Goal: Task Accomplishment & Management: Use online tool/utility

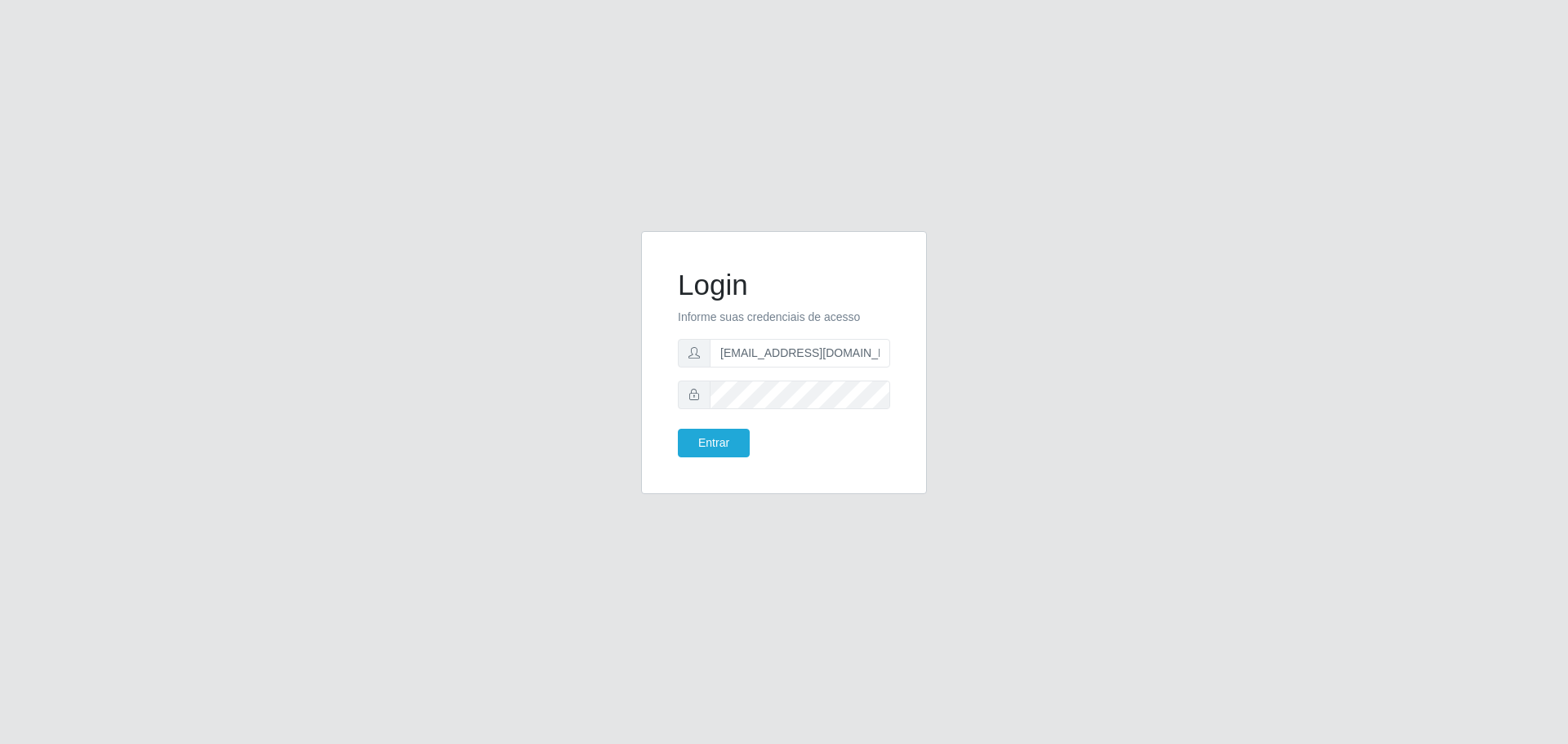
click at [678, 429] on button "Entrar" at bounding box center [714, 443] width 72 height 29
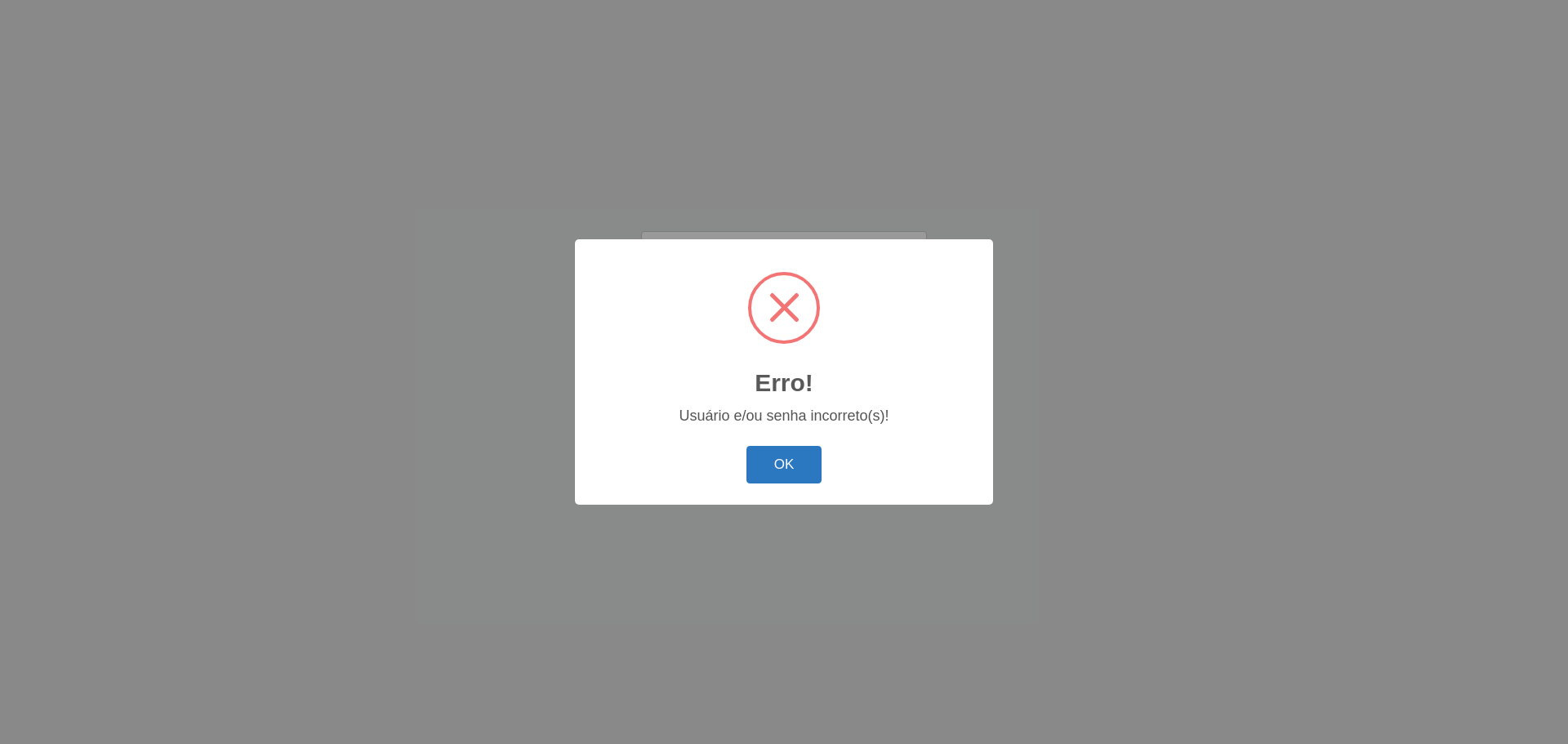
click at [796, 450] on button "OK" at bounding box center [784, 466] width 76 height 39
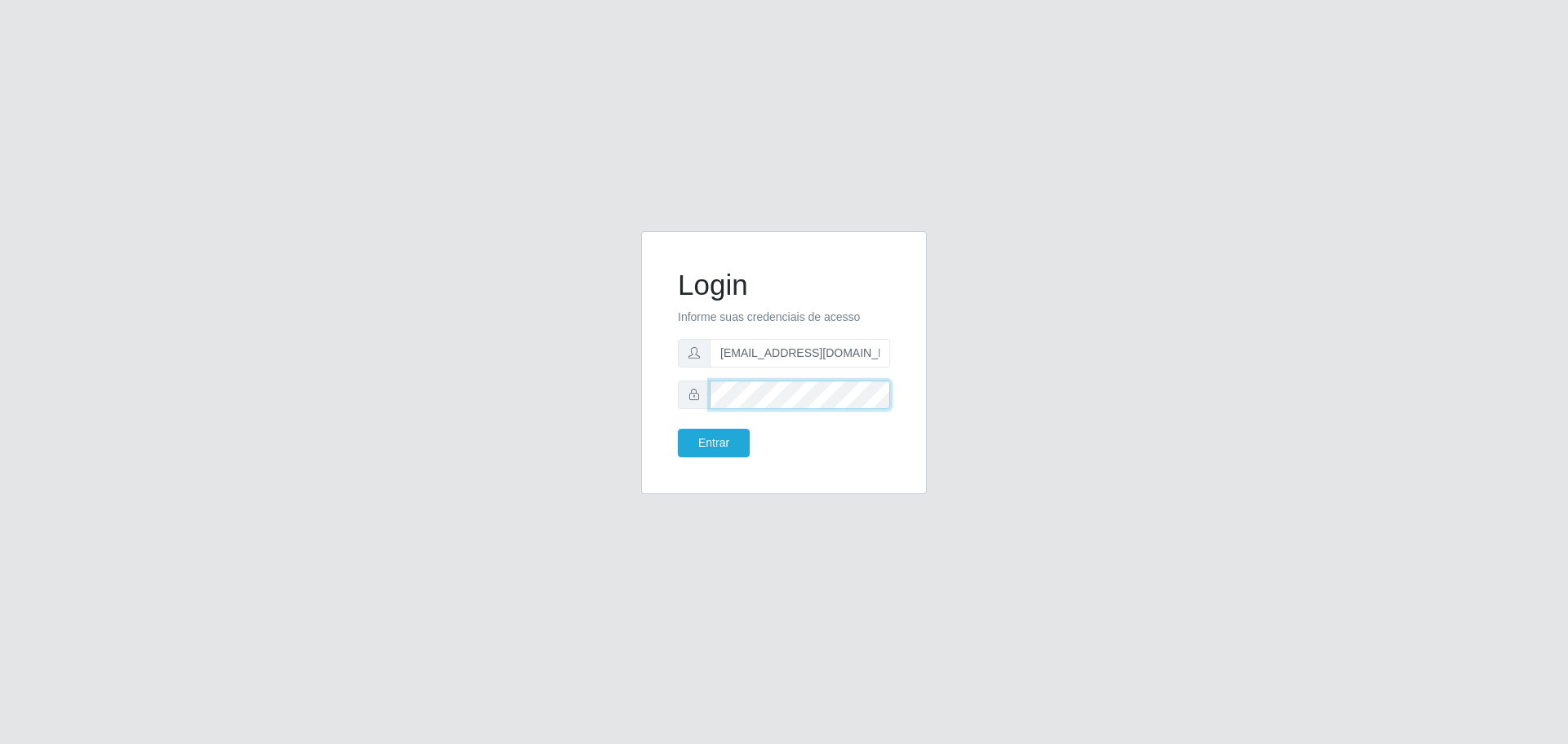
click at [678, 429] on button "Entrar" at bounding box center [714, 443] width 72 height 29
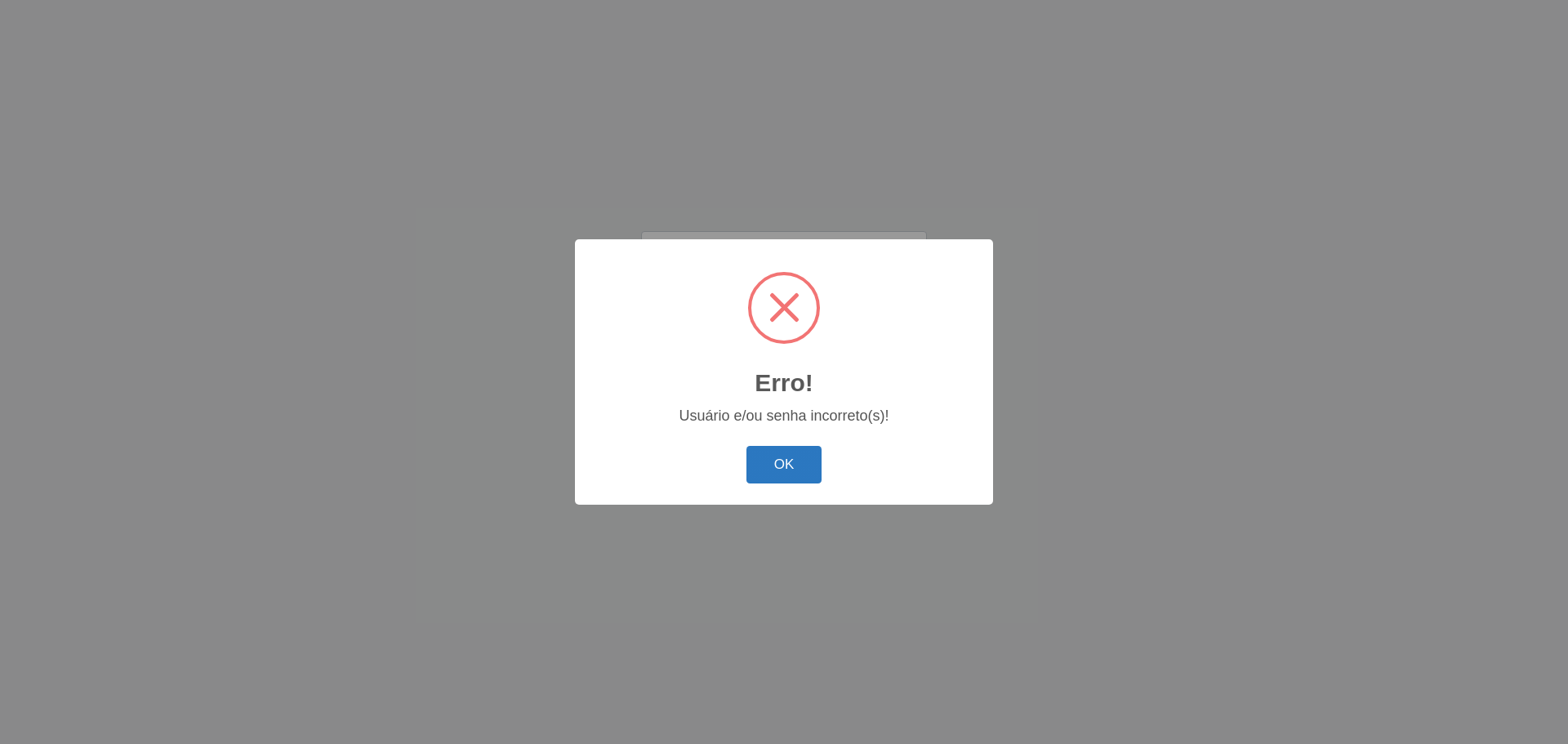
click at [816, 455] on button "OK" at bounding box center [784, 466] width 76 height 39
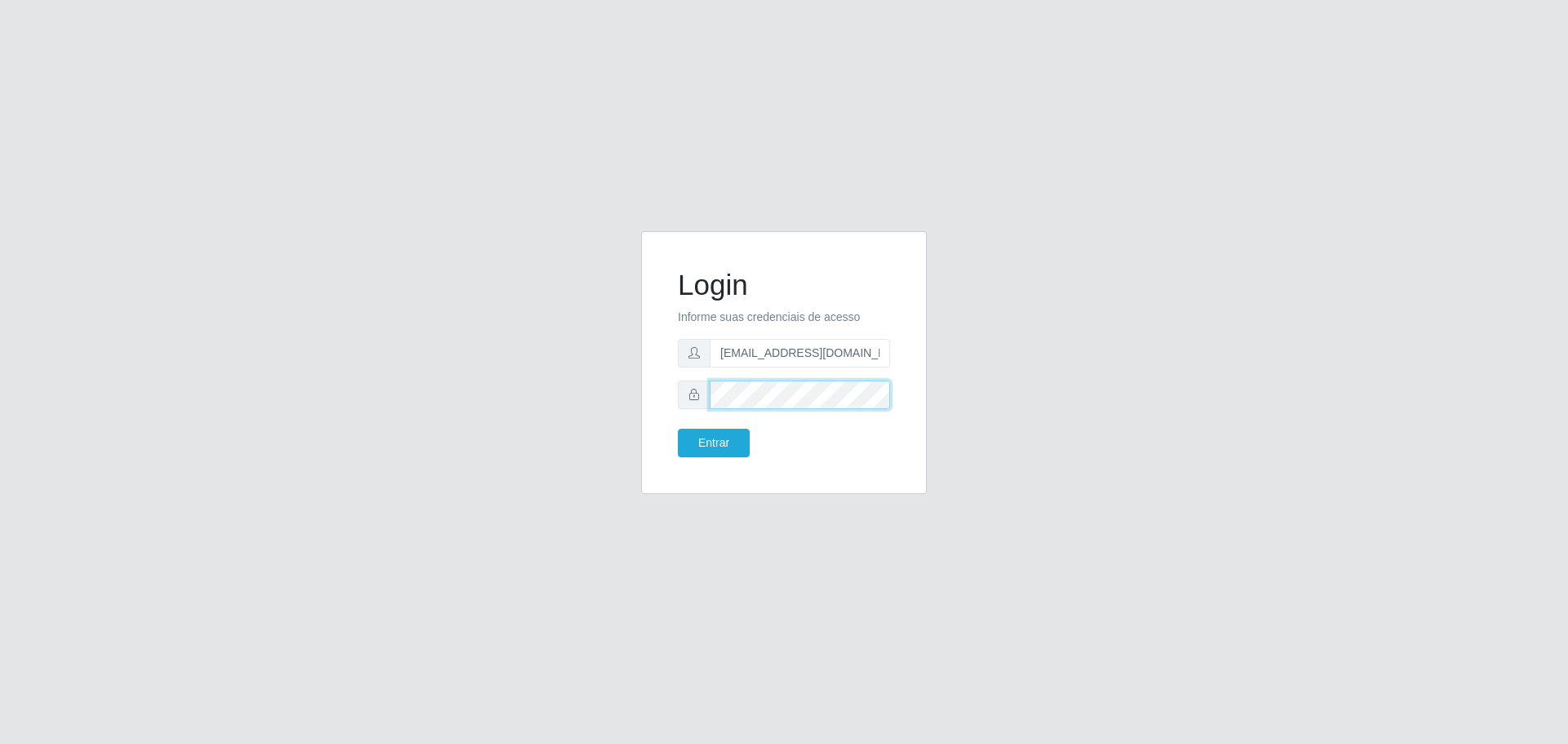
click at [678, 429] on button "Entrar" at bounding box center [714, 443] width 72 height 29
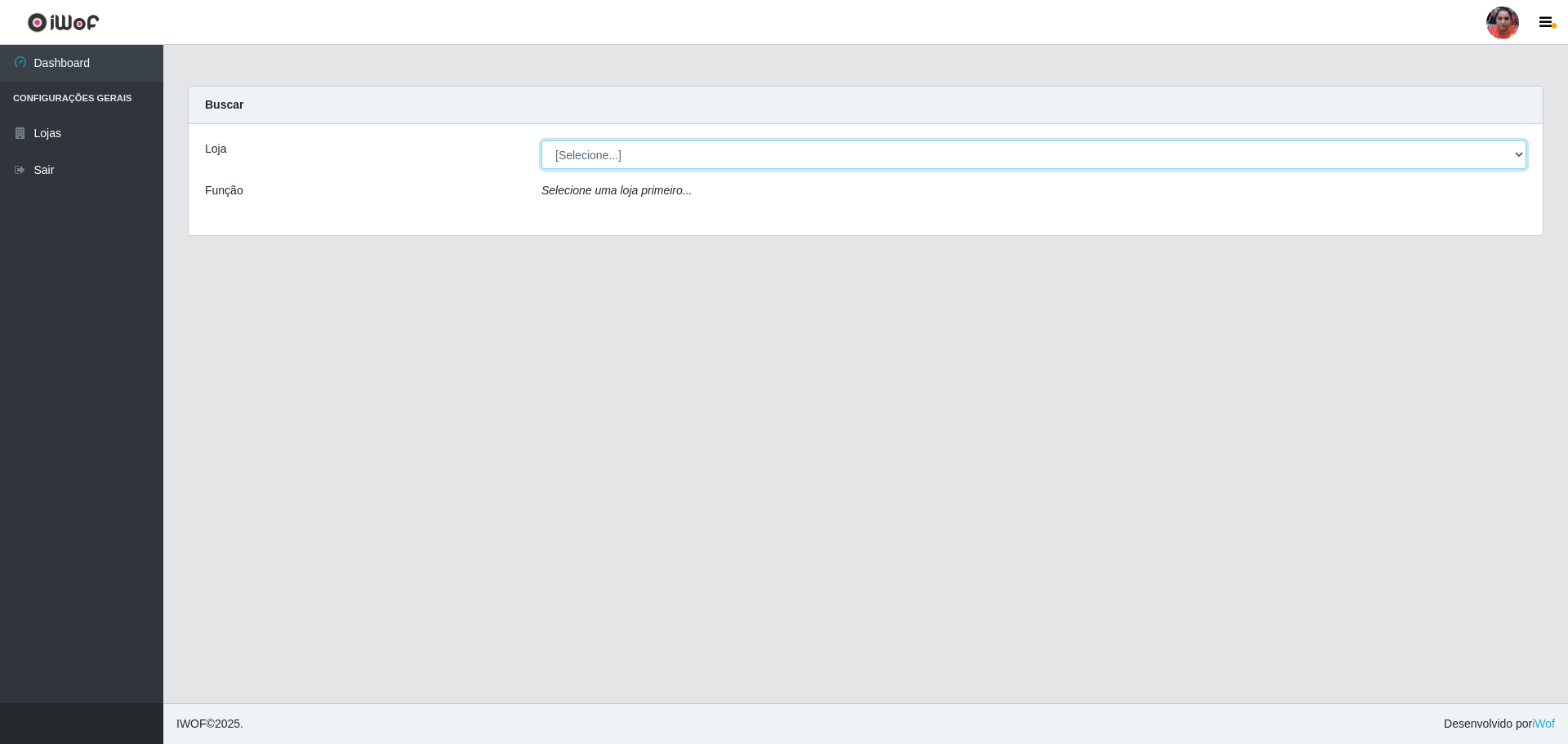
click at [663, 150] on select "[Selecione...] Mar Vermelho - Loja 05" at bounding box center [1034, 155] width 985 height 29
select select "252"
click at [542, 141] on select "[Selecione...] Mar Vermelho - Loja 05" at bounding box center [1034, 155] width 985 height 29
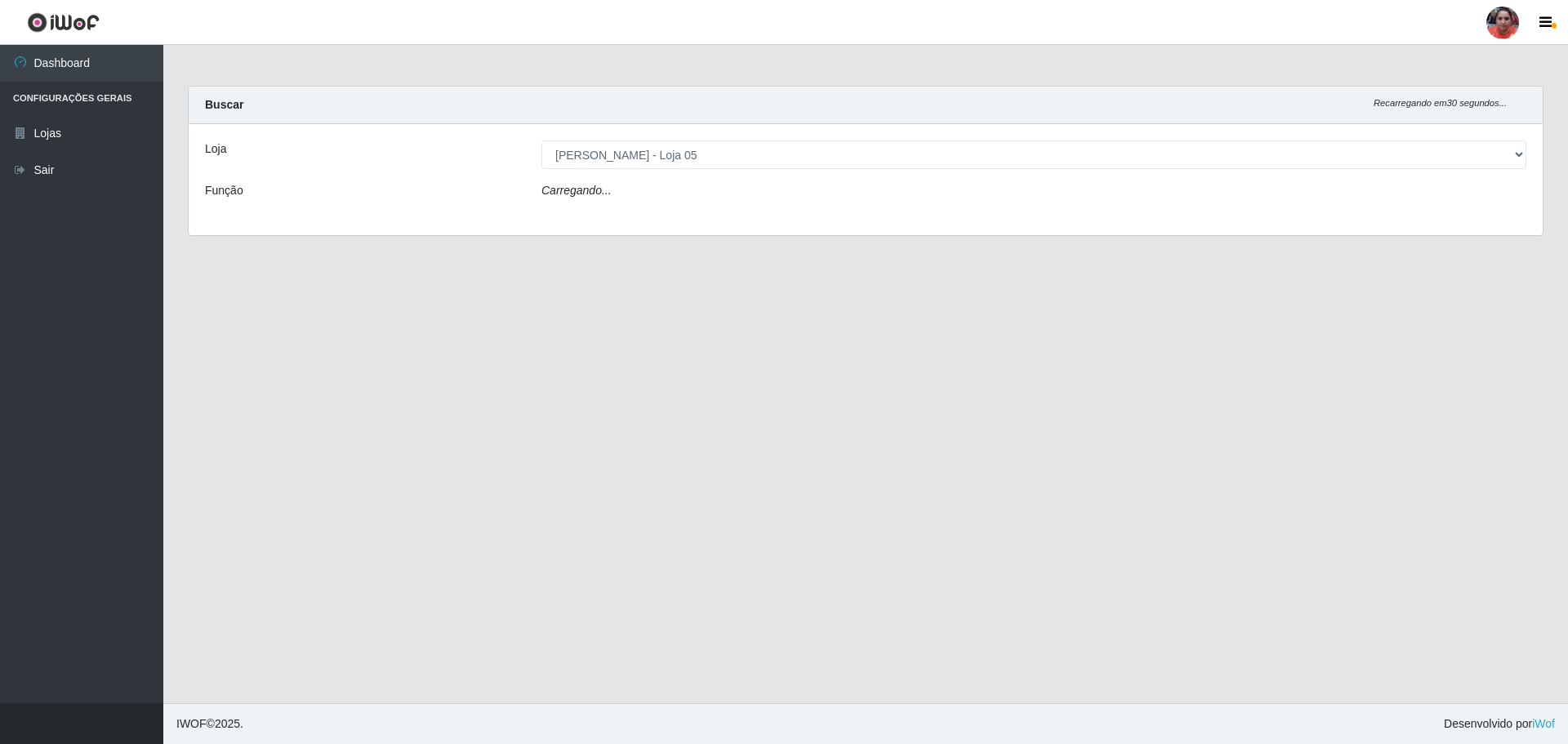
click at [666, 196] on div "Carregando..." at bounding box center [1033, 194] width 1010 height 24
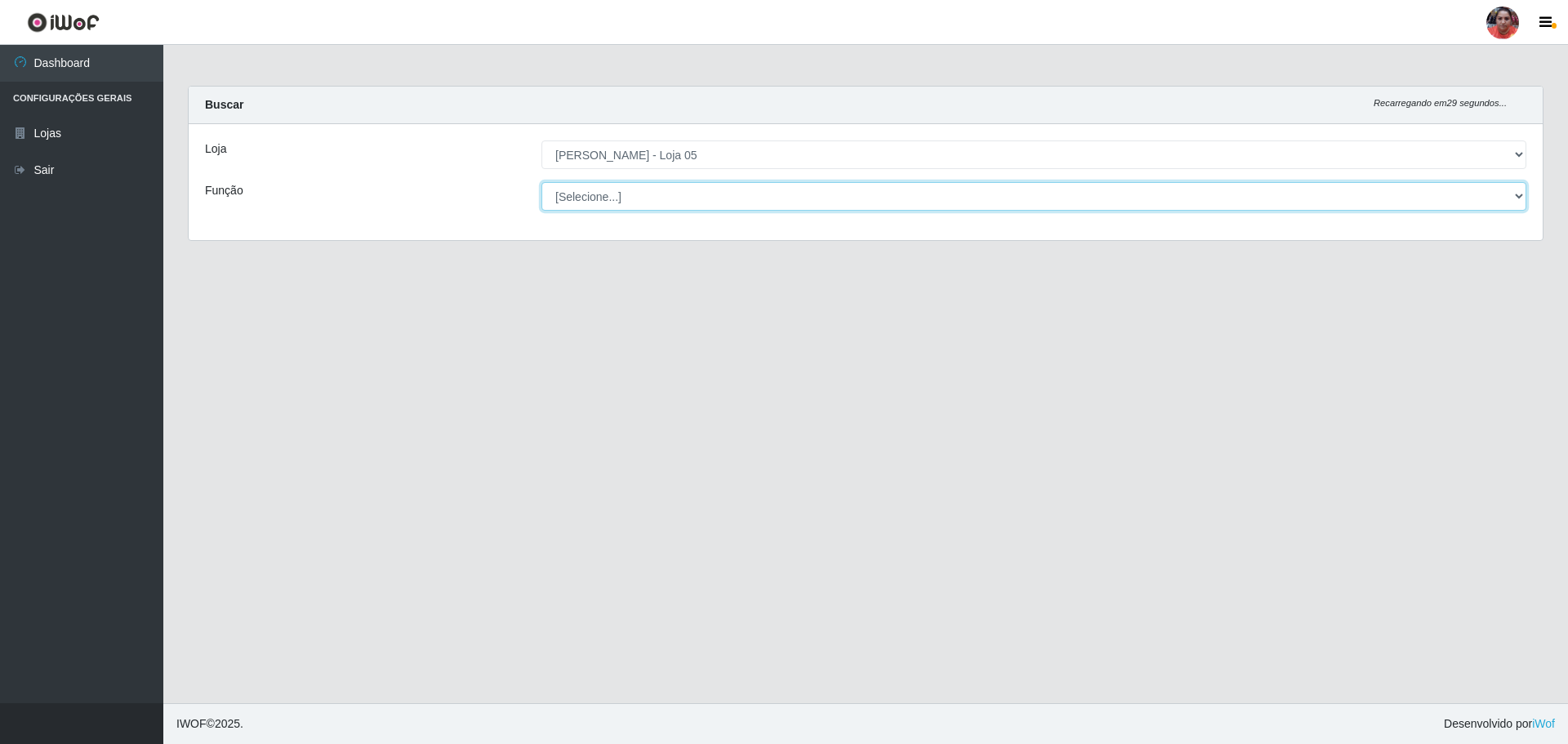
click at [666, 196] on select "[Selecione...] ASG ASG + ASG ++ Auxiliar de Depósito Auxiliar de Depósito + Aux…" at bounding box center [1034, 197] width 985 height 29
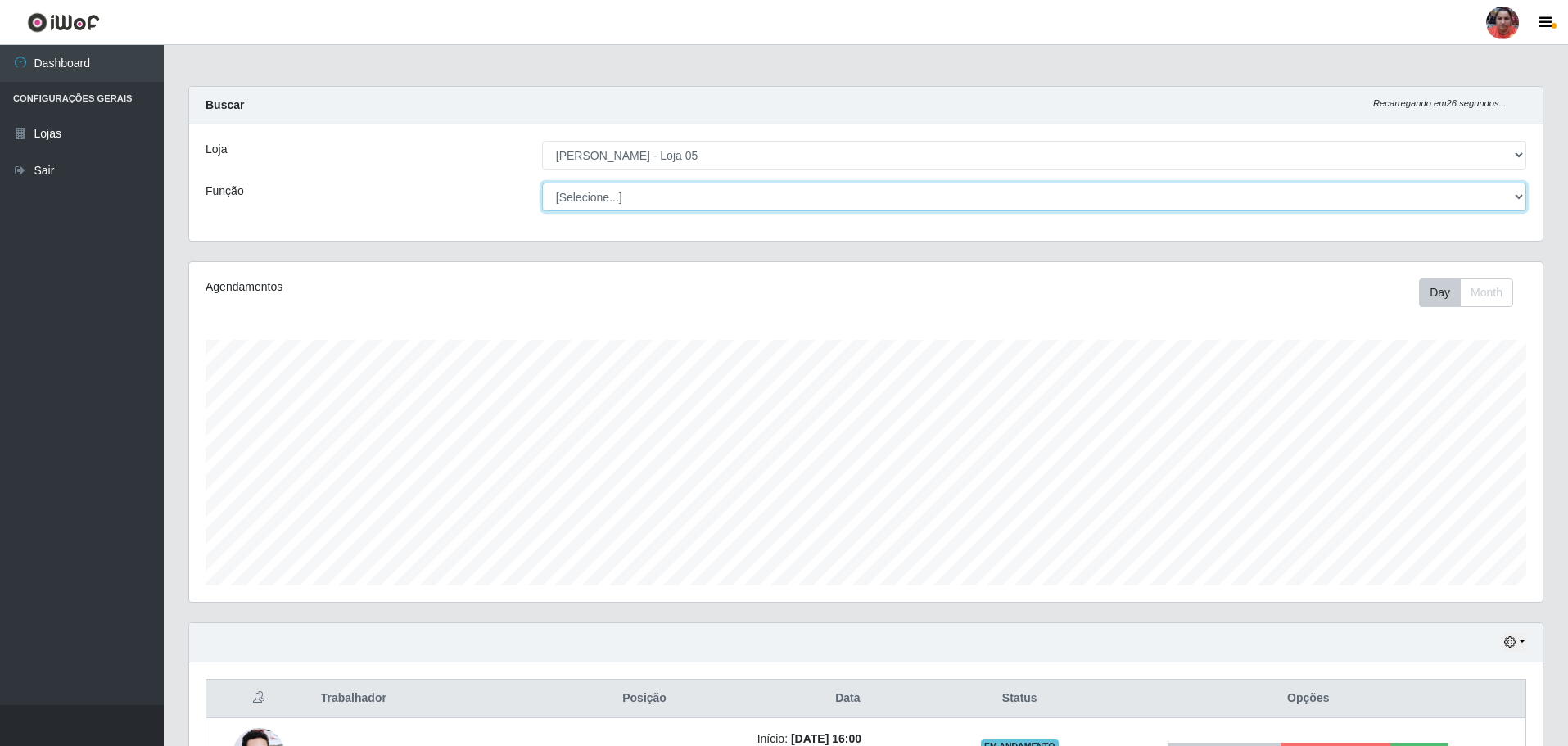
scroll to position [340, 1353]
click at [542, 183] on select "[Selecione...] ASG ASG + ASG ++ Auxiliar de Depósito Auxiliar de Depósito + Aux…" at bounding box center [1034, 197] width 984 height 29
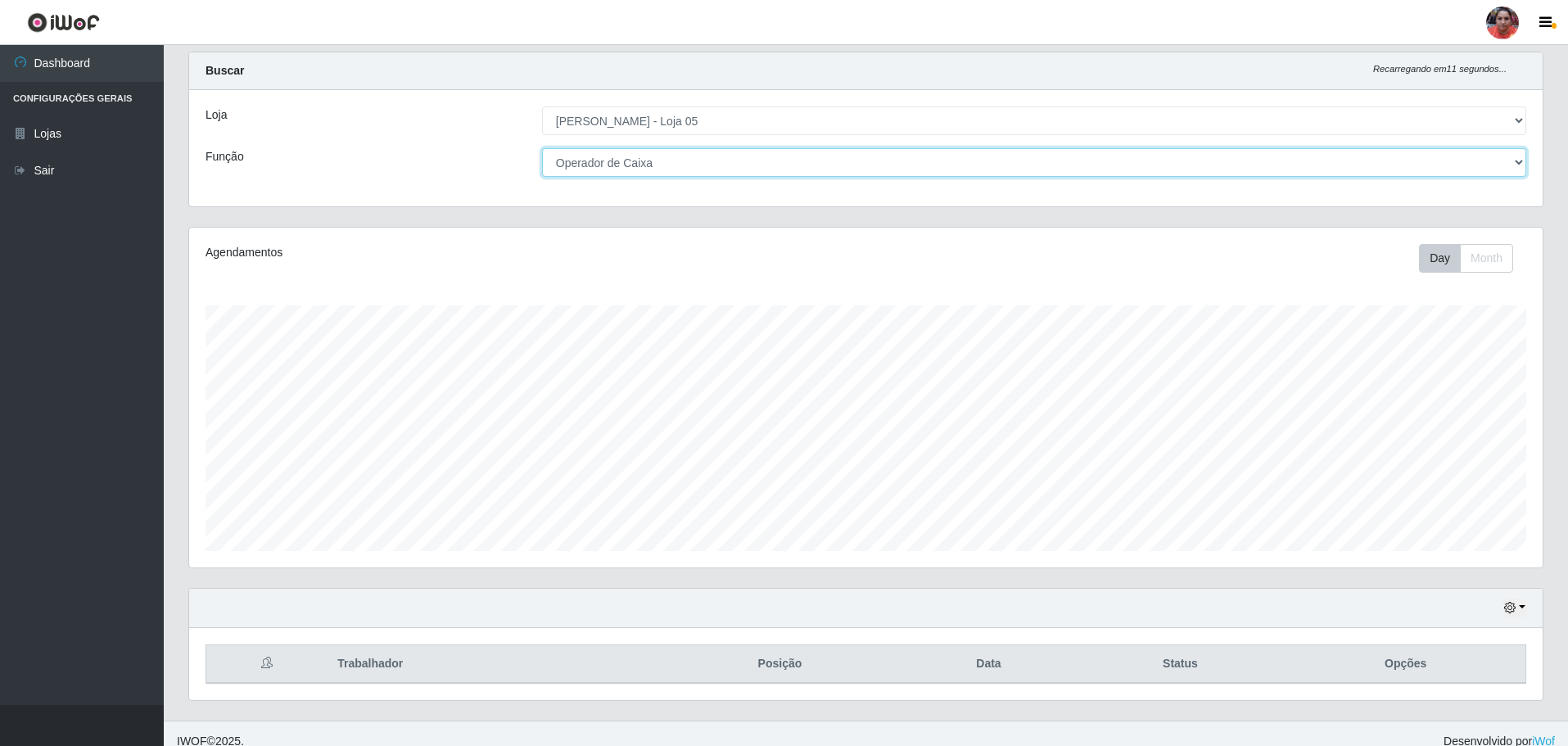
scroll to position [50, 0]
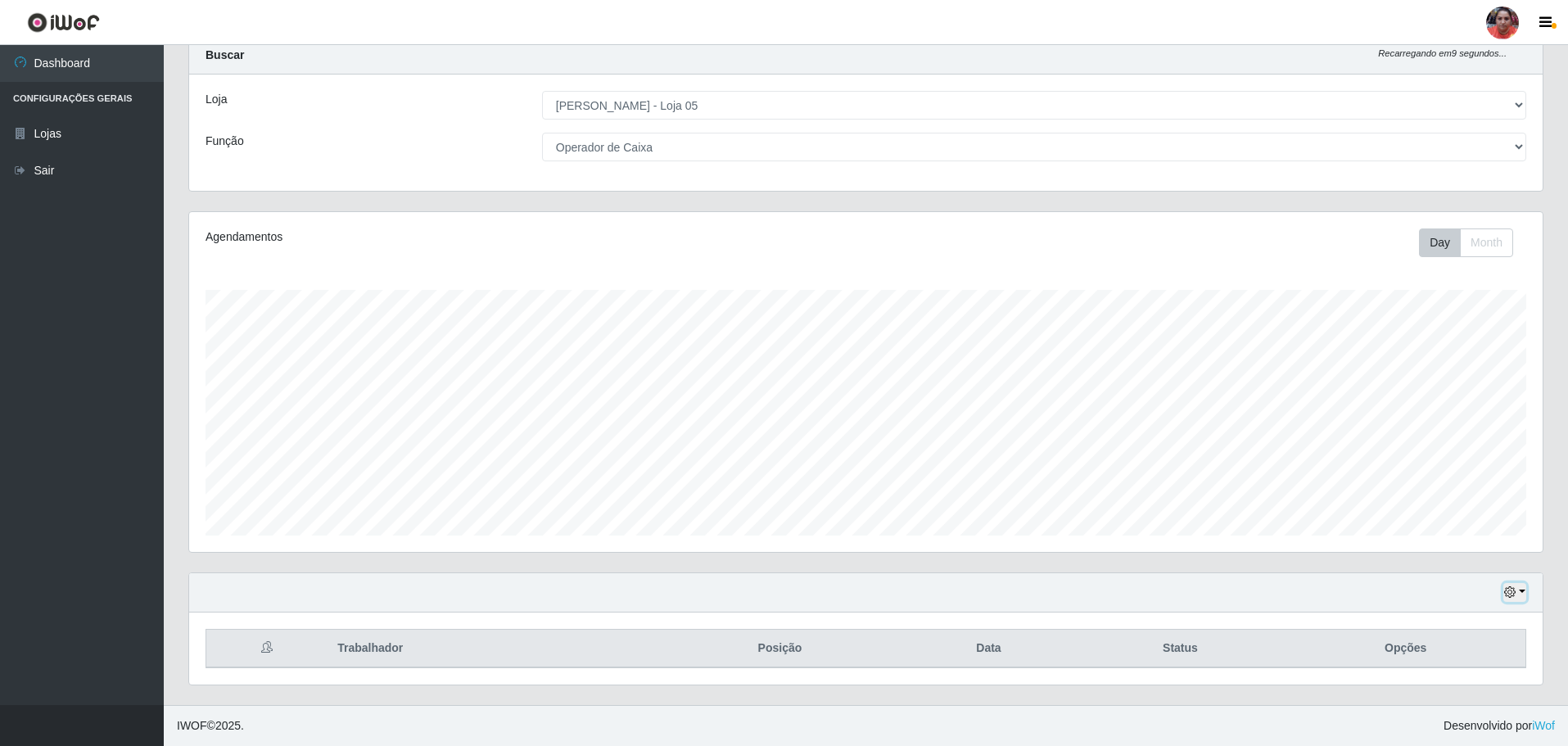
click at [1521, 590] on button "button" at bounding box center [1515, 592] width 23 height 19
click at [1462, 496] on button "3 dias" at bounding box center [1461, 496] width 129 height 35
click at [1517, 587] on button "button" at bounding box center [1515, 592] width 23 height 19
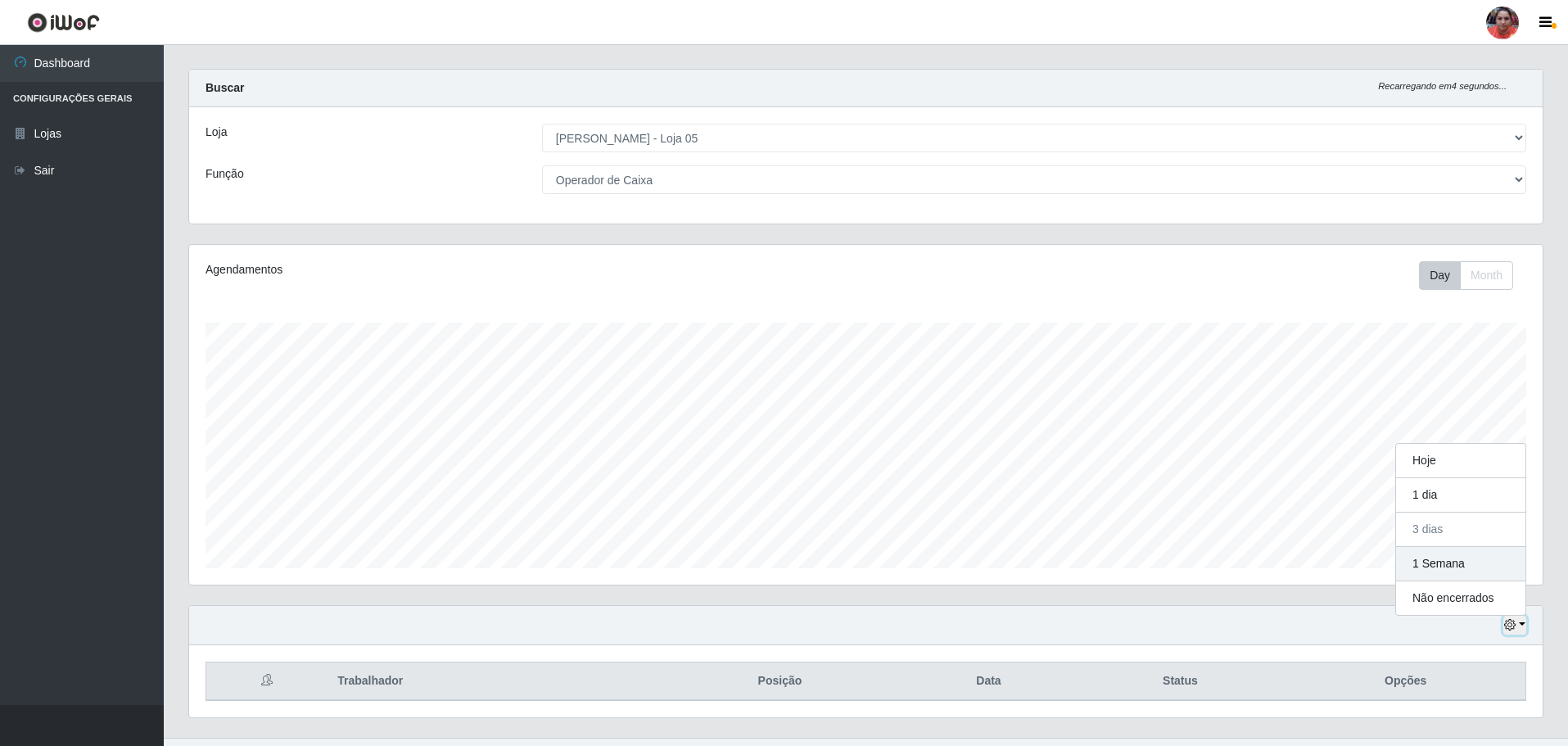
scroll to position [0, 0]
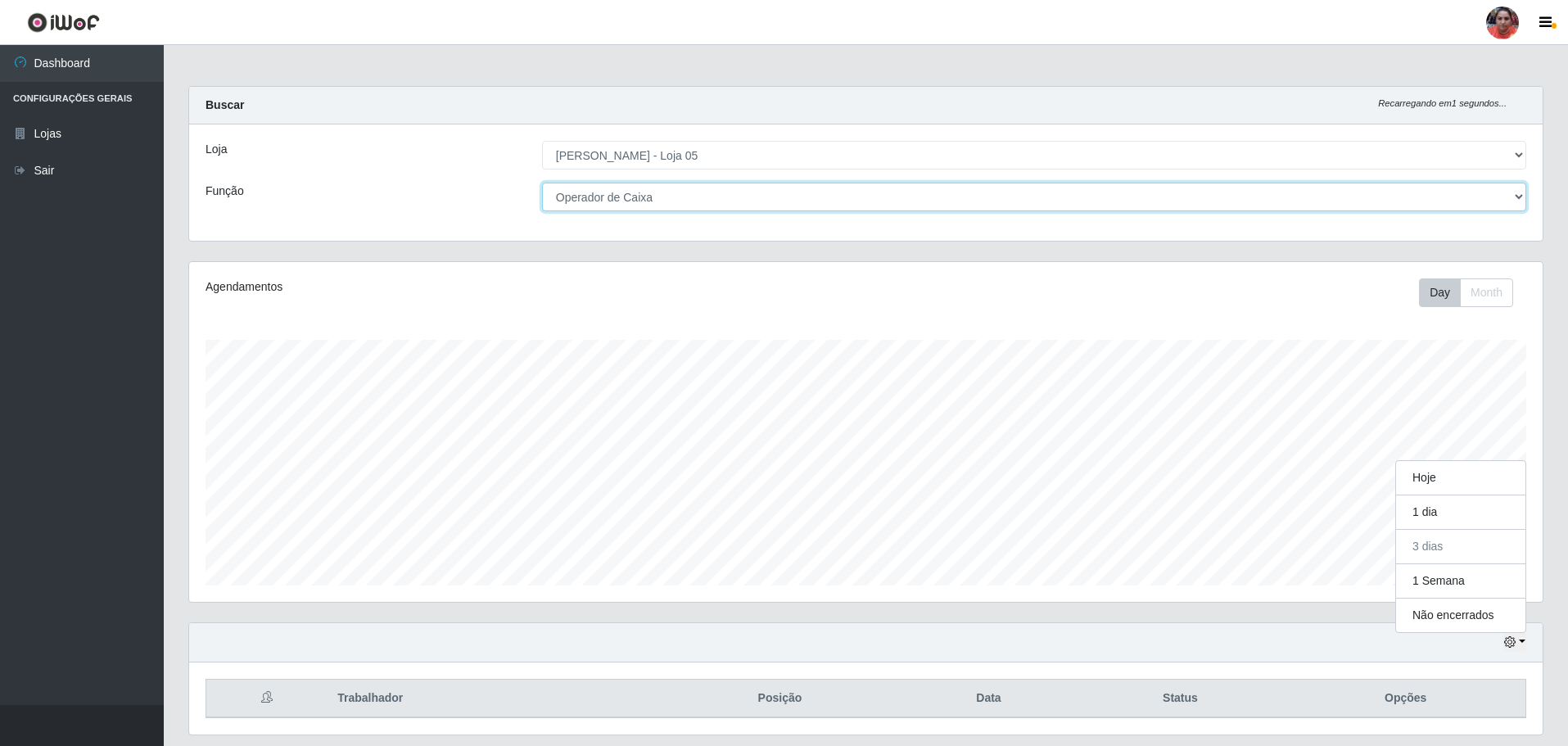
click at [715, 197] on select "[Selecione...] ASG ASG + ASG ++ Auxiliar de Depósito Auxiliar de Depósito + Aux…" at bounding box center [1034, 197] width 984 height 29
click at [542, 183] on select "[Selecione...] ASG ASG + ASG ++ Auxiliar de Depósito Auxiliar de Depósito + Aux…" at bounding box center [1034, 197] width 984 height 29
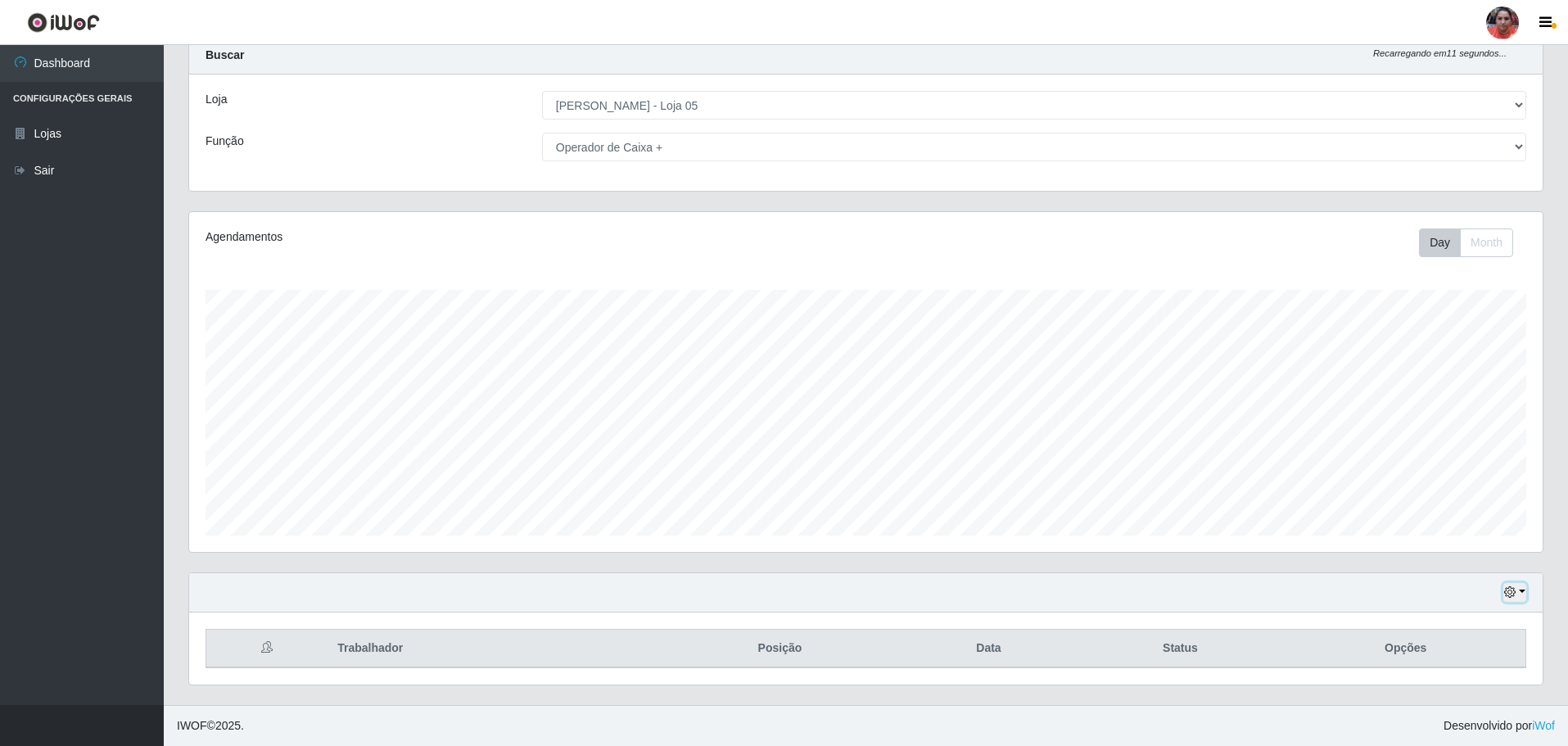
click at [1516, 598] on icon "button" at bounding box center [1510, 592] width 12 height 12
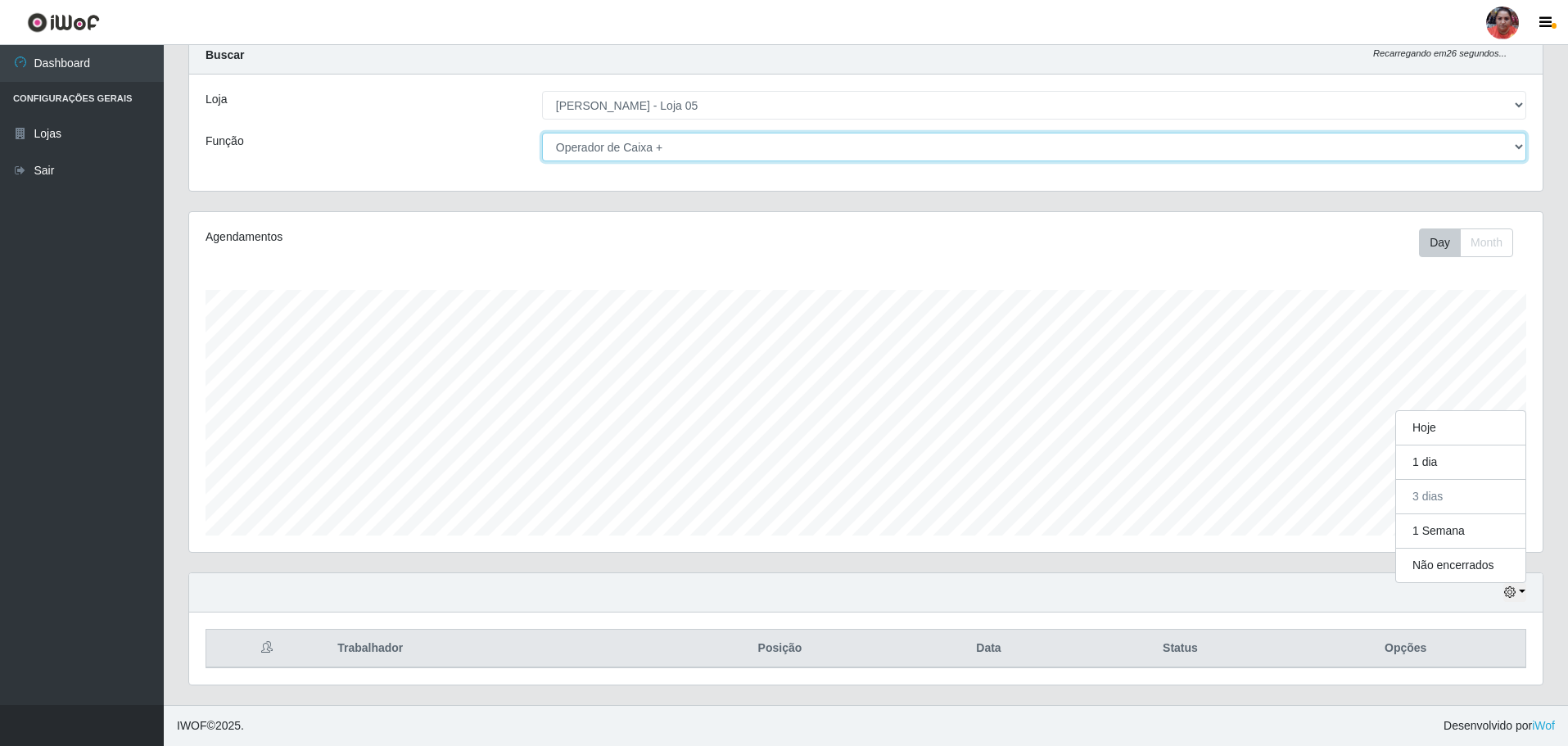
click at [671, 143] on select "[Selecione...] ASG ASG + ASG ++ Auxiliar de Depósito Auxiliar de Depósito + Aux…" at bounding box center [1034, 147] width 984 height 29
click at [542, 133] on select "[Selecione...] ASG ASG + ASG ++ Auxiliar de Depósito Auxiliar de Depósito + Aux…" at bounding box center [1034, 147] width 984 height 29
click at [688, 141] on select "[Selecione...] ASG ASG + ASG ++ Auxiliar de Depósito Auxiliar de Depósito + Aux…" at bounding box center [1034, 147] width 984 height 29
select select "22"
click at [542, 133] on select "[Selecione...] ASG ASG + ASG ++ Auxiliar de Depósito Auxiliar de Depósito + Aux…" at bounding box center [1034, 147] width 984 height 29
